Goal: Task Accomplishment & Management: Manage account settings

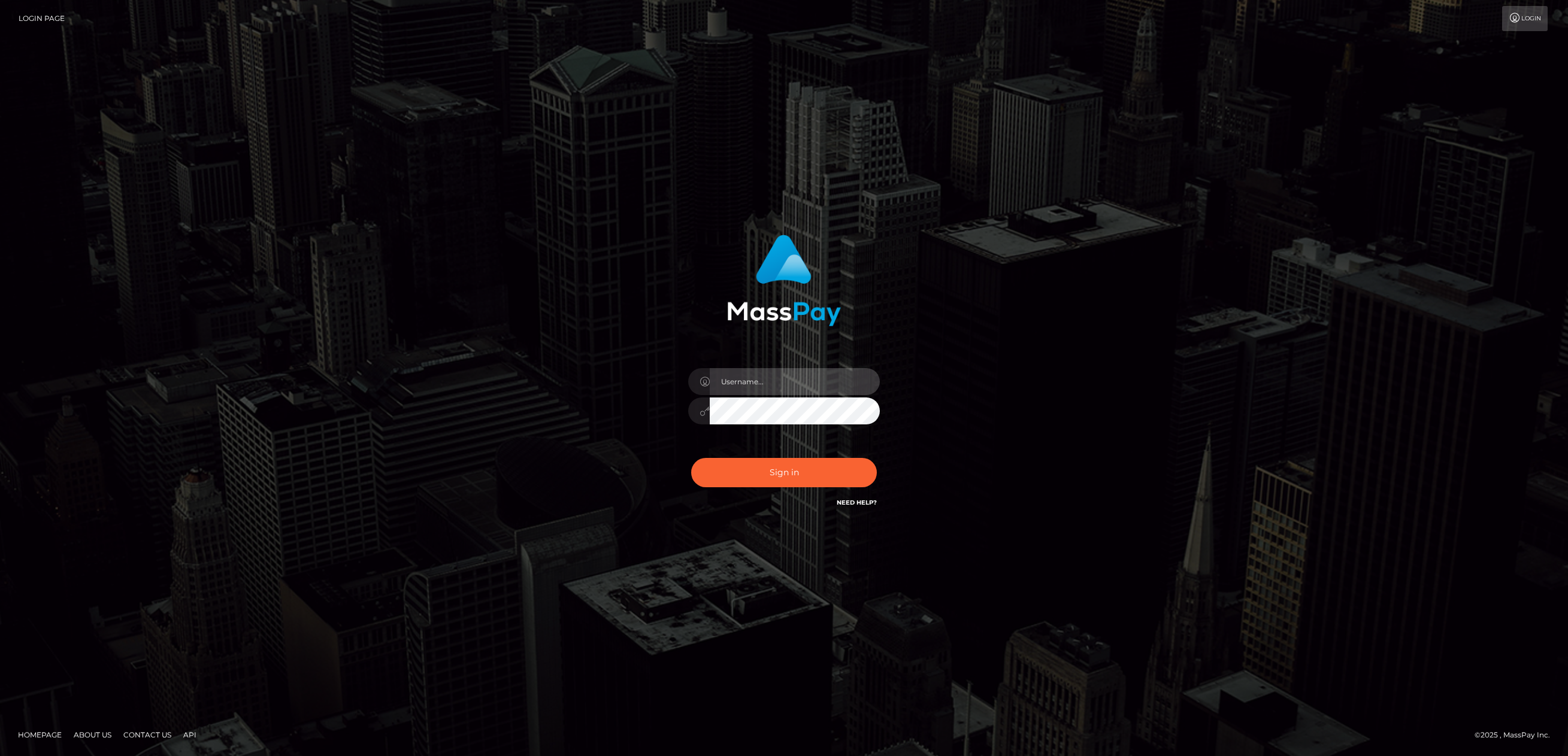
type input "pouyam"
checkbox input "true"
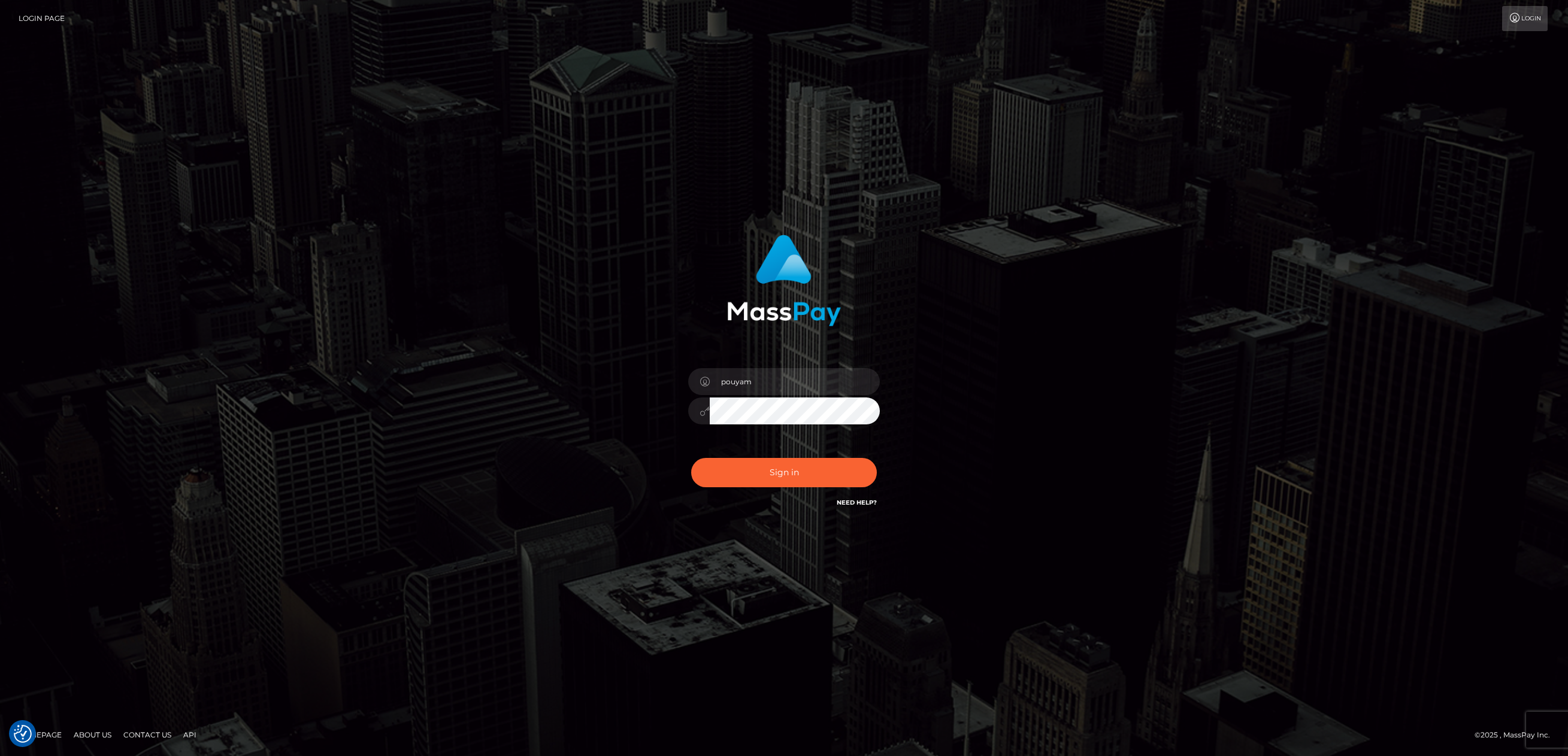
click at [778, 488] on div "Sign in Need Help?" at bounding box center [784, 477] width 210 height 53
click at [787, 482] on button "Sign in" at bounding box center [783, 472] width 185 height 29
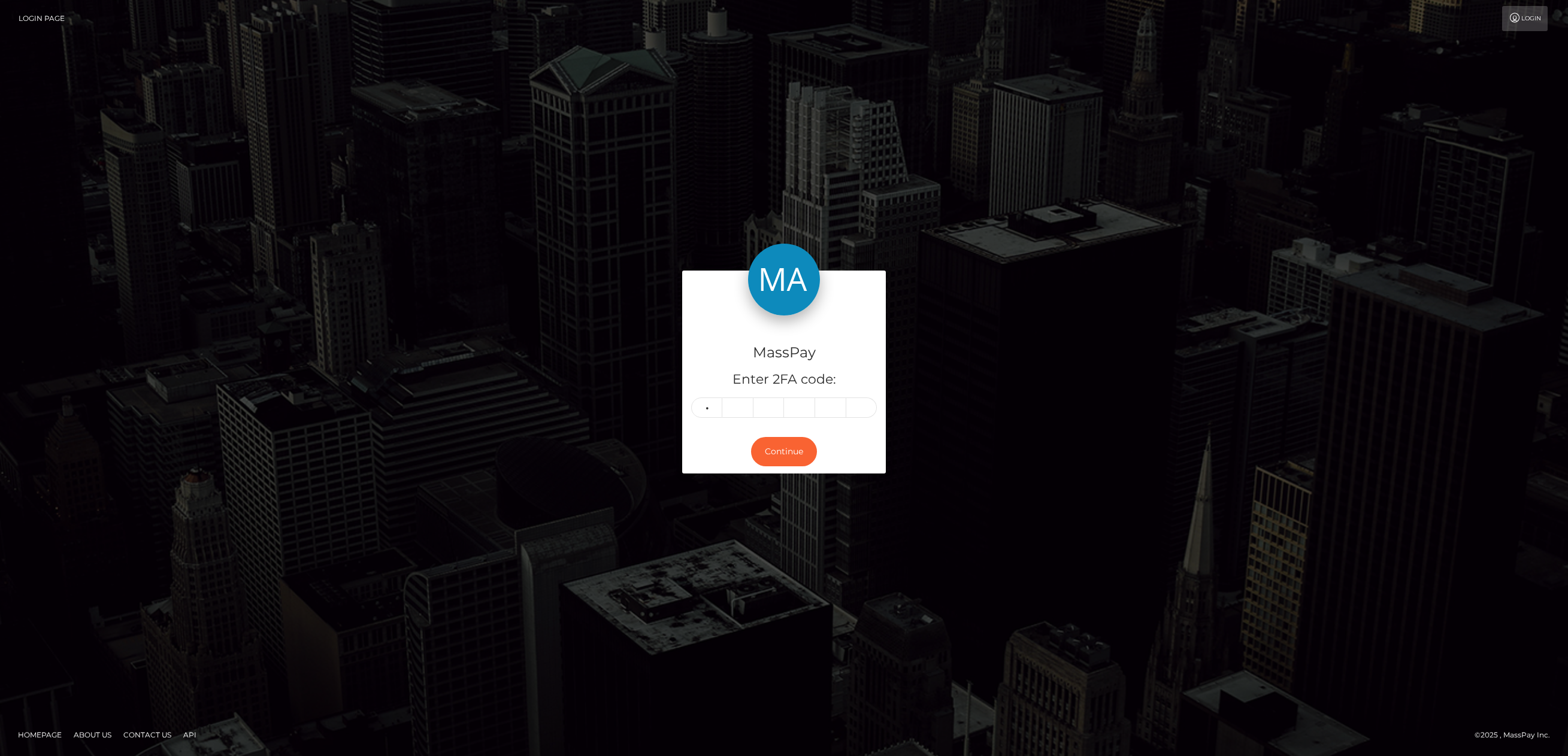
type input "4"
type input "8"
type input "3"
type input "6"
type input "0"
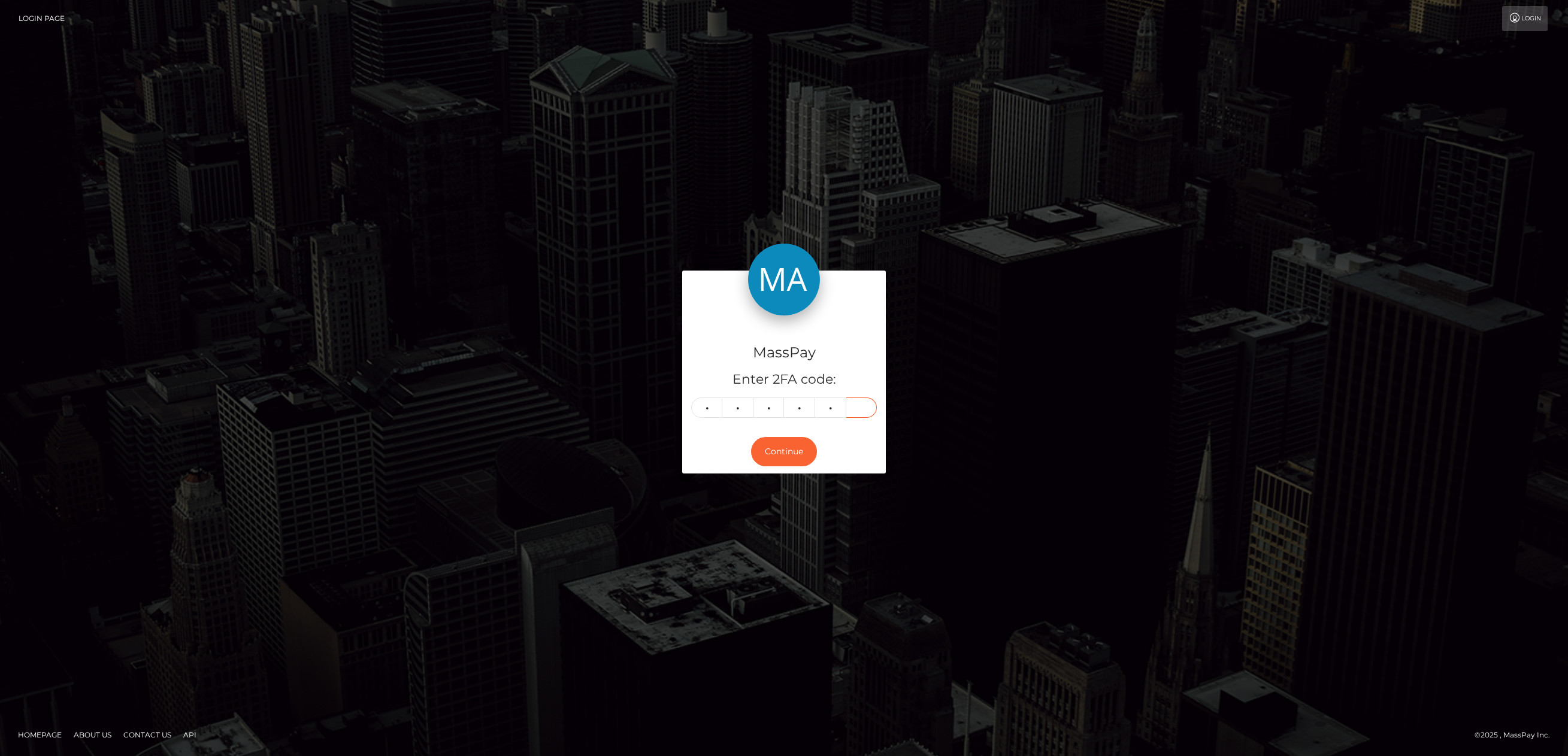
type input "3"
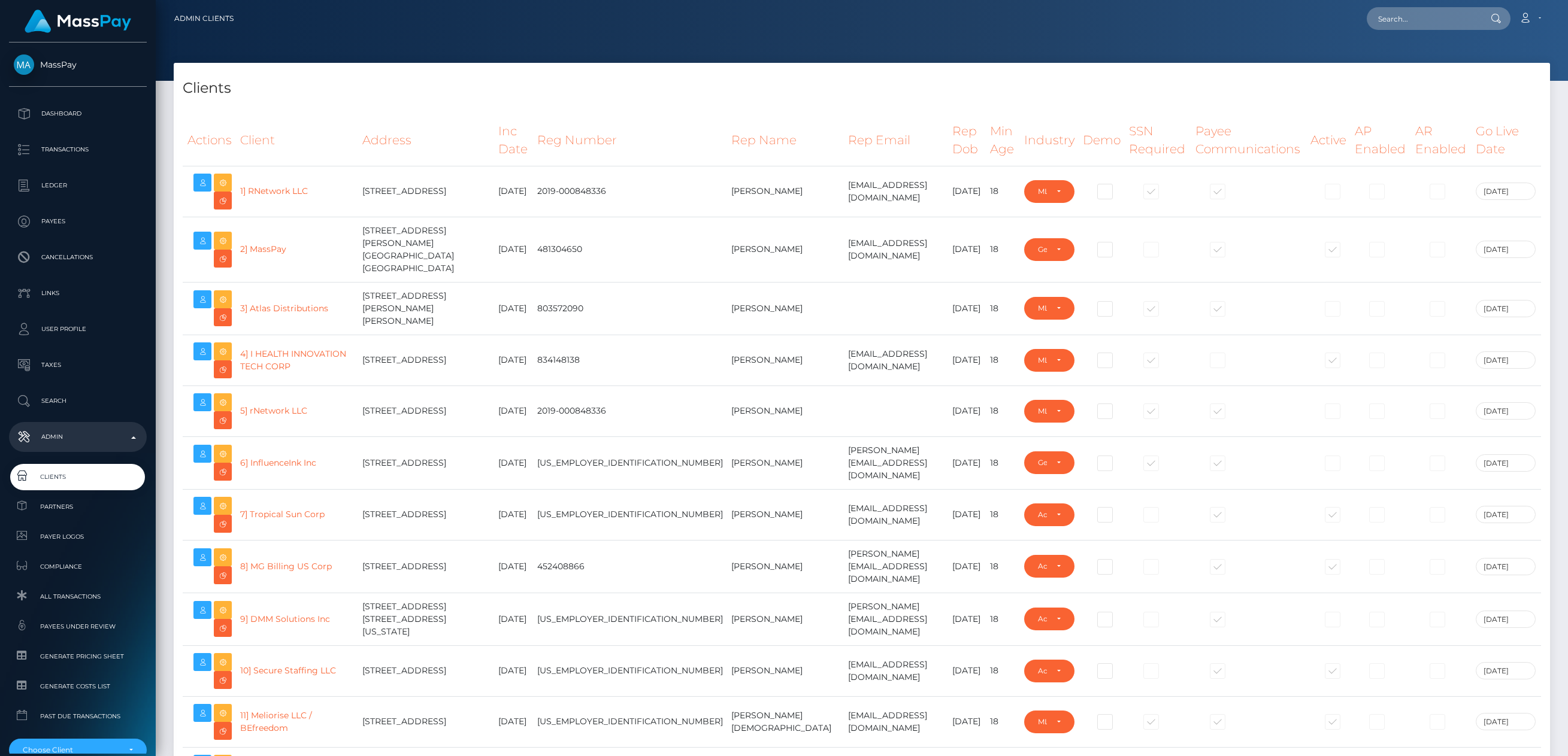
select select "223"
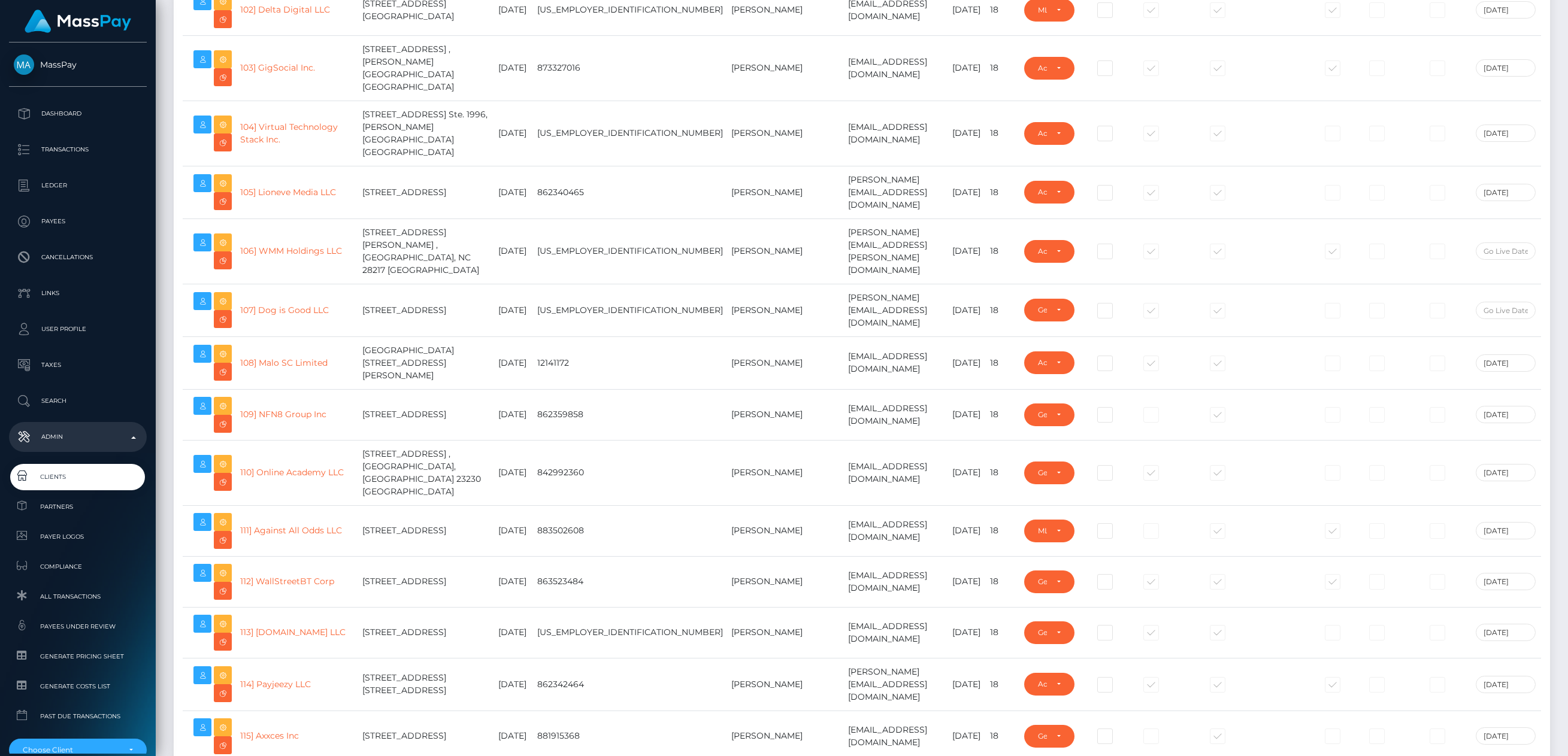
scroll to position [9180, 0]
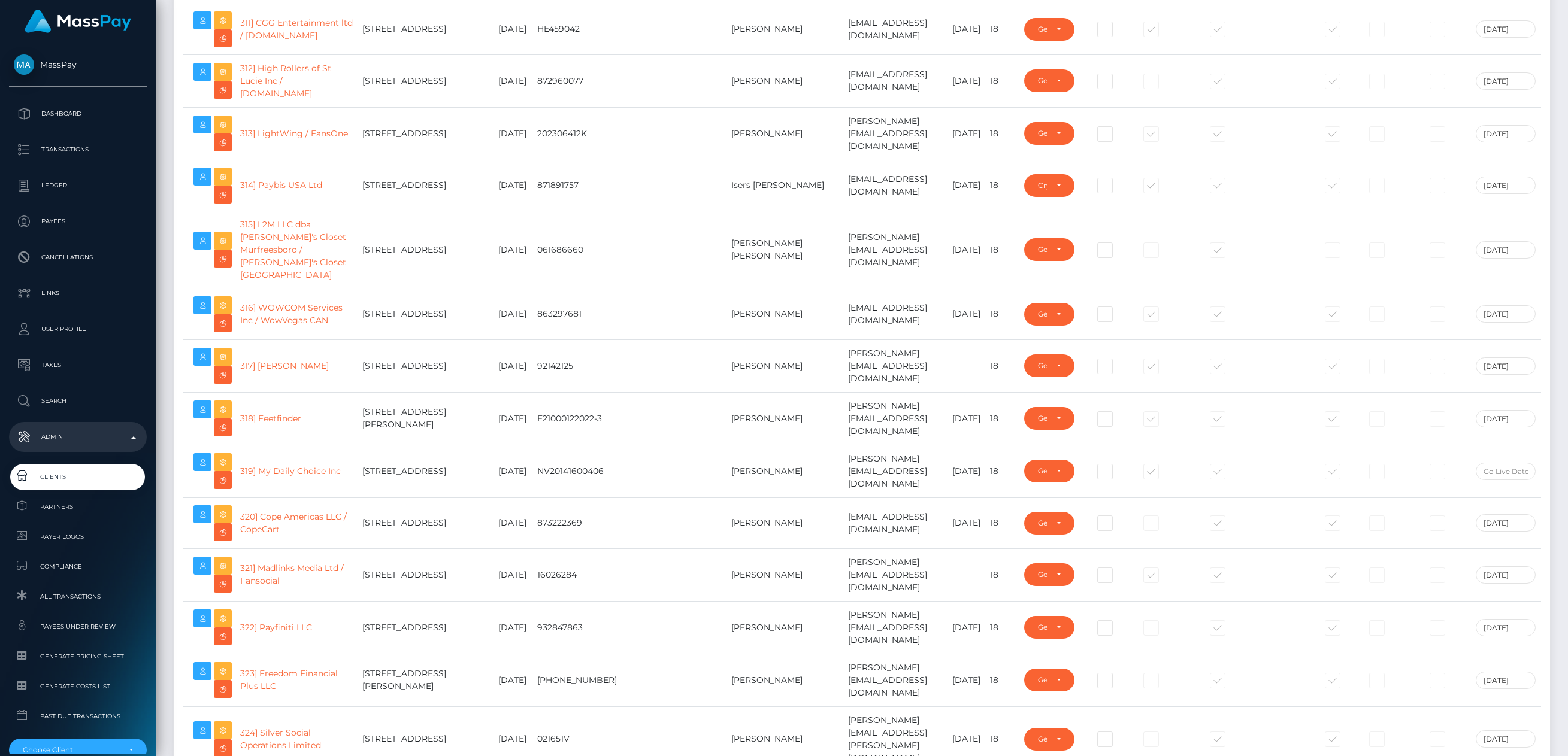
type input "pouyam"
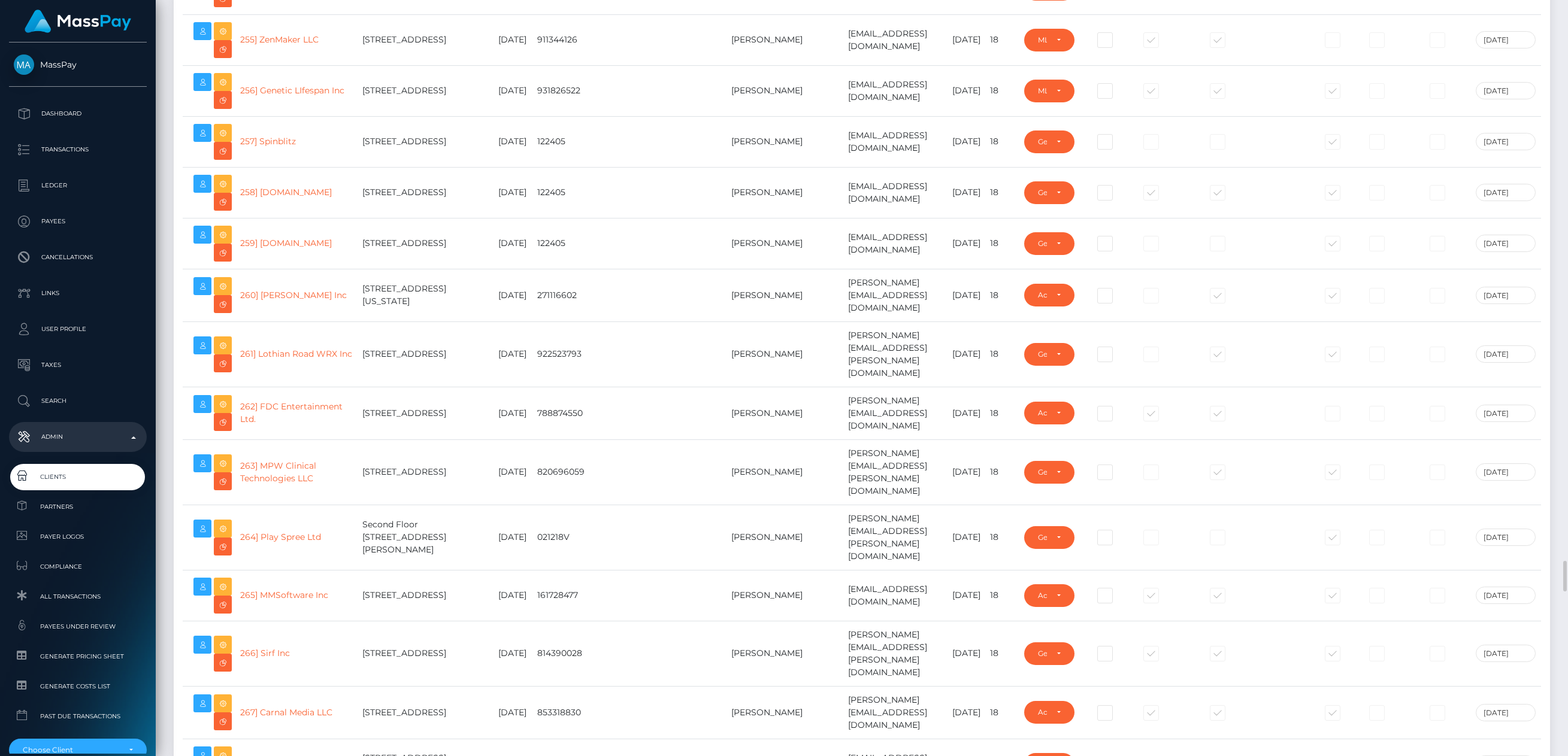
scroll to position [9653, 0]
